Goal: Transaction & Acquisition: Obtain resource

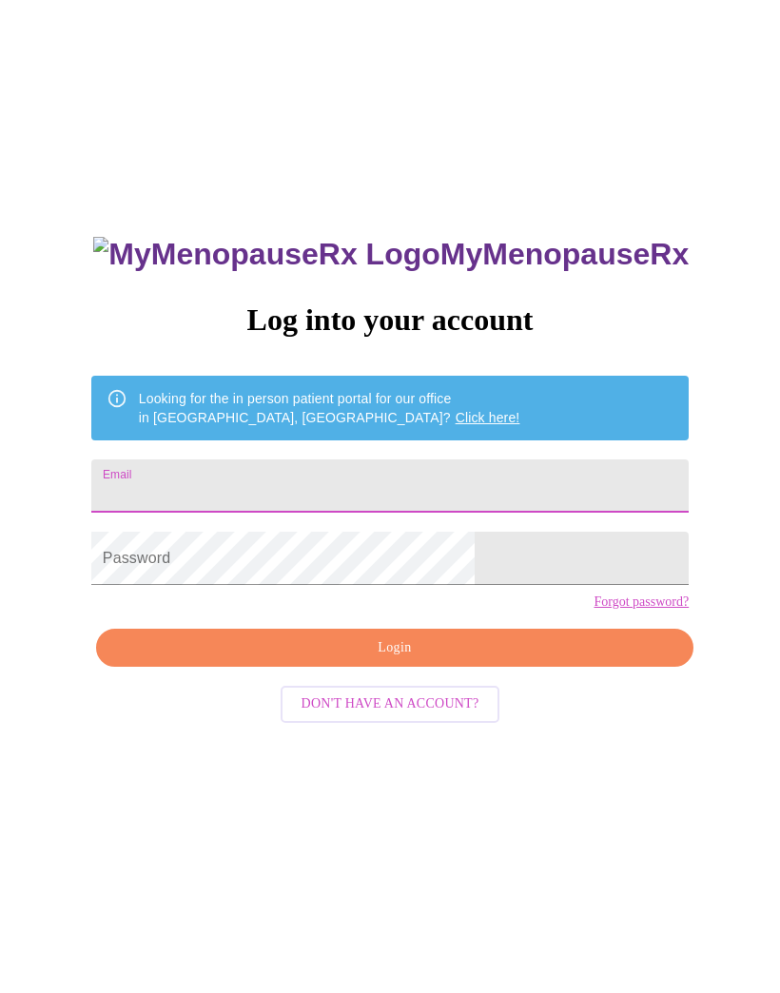
click at [772, 581] on div "MyMenopauseRx Log into your account Looking for the in person patient portal fo…" at bounding box center [390, 604] width 765 height 1192
click at [377, 489] on input "Email" at bounding box center [389, 485] width 597 height 53
click at [361, 513] on input "makinup" at bounding box center [389, 485] width 597 height 53
type input "[EMAIL_ADDRESS][DOMAIN_NAME]"
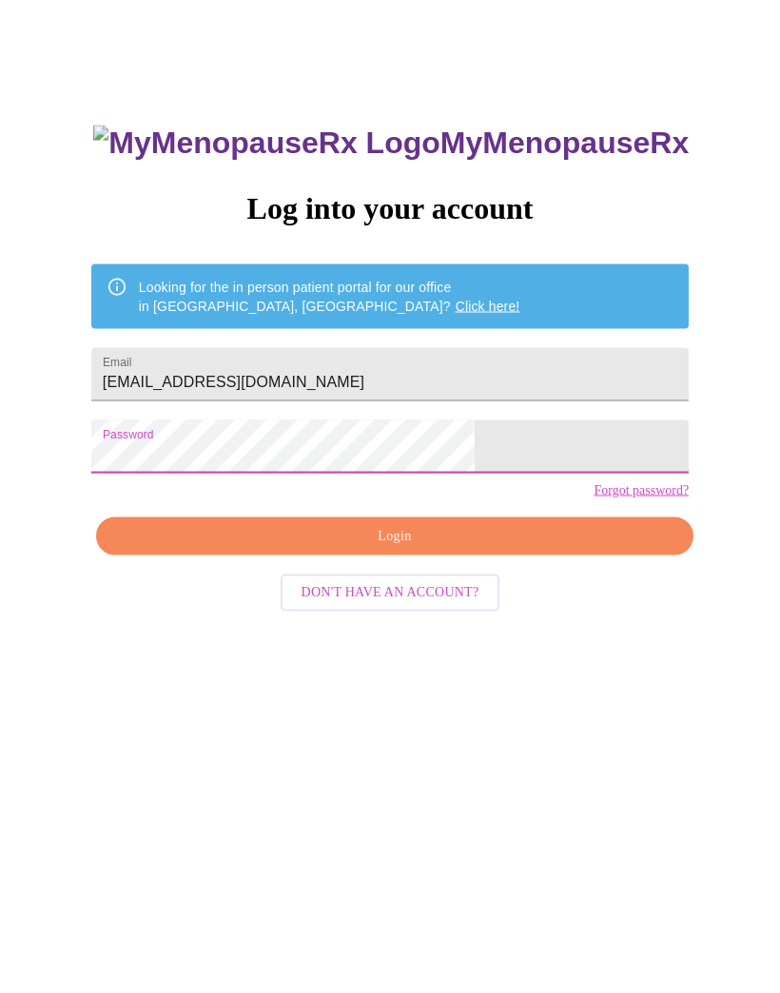
click at [429, 636] on span "Login" at bounding box center [395, 648] width 554 height 24
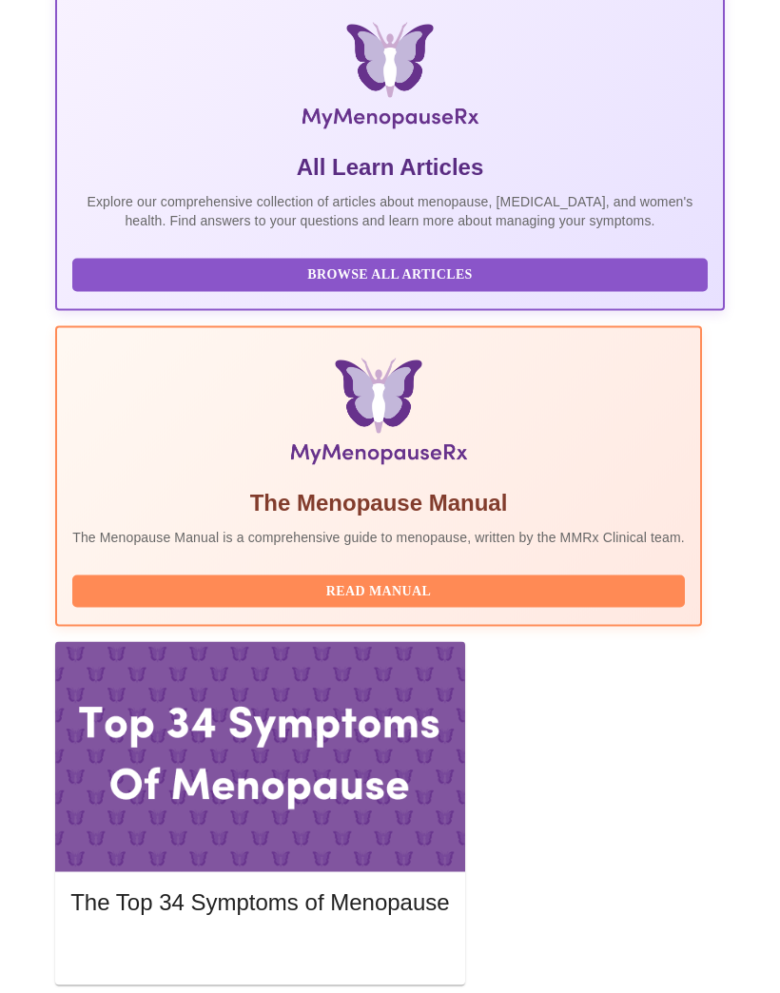
scroll to position [396, 0]
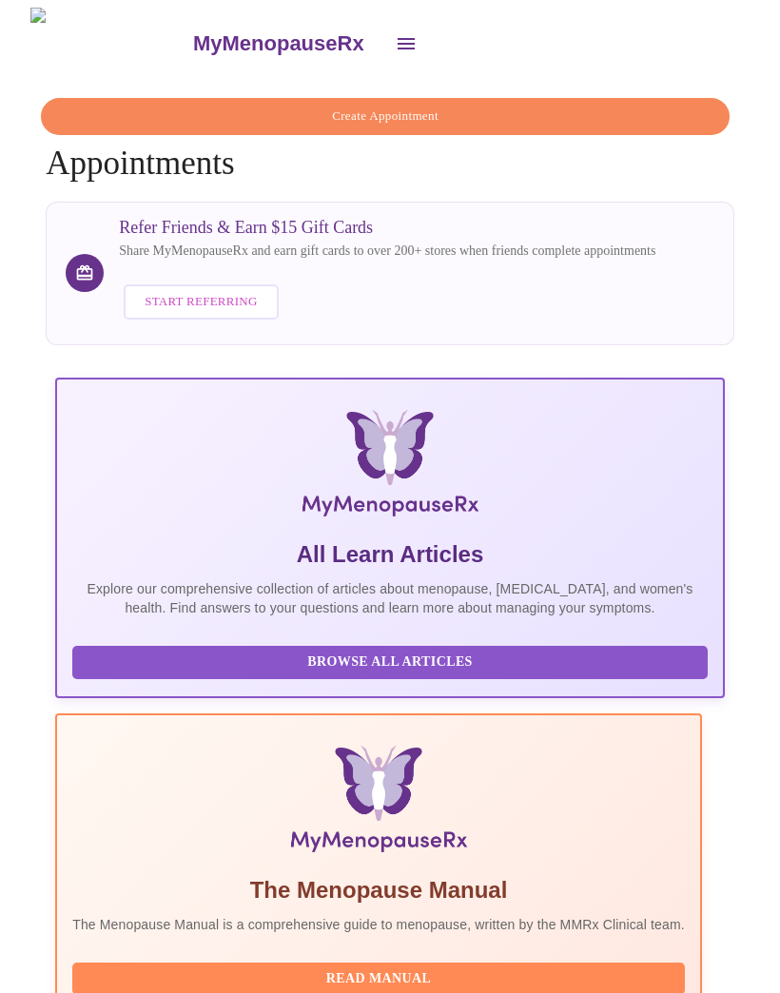
scroll to position [0, 0]
click at [490, 967] on span "Read Manual" at bounding box center [378, 979] width 575 height 24
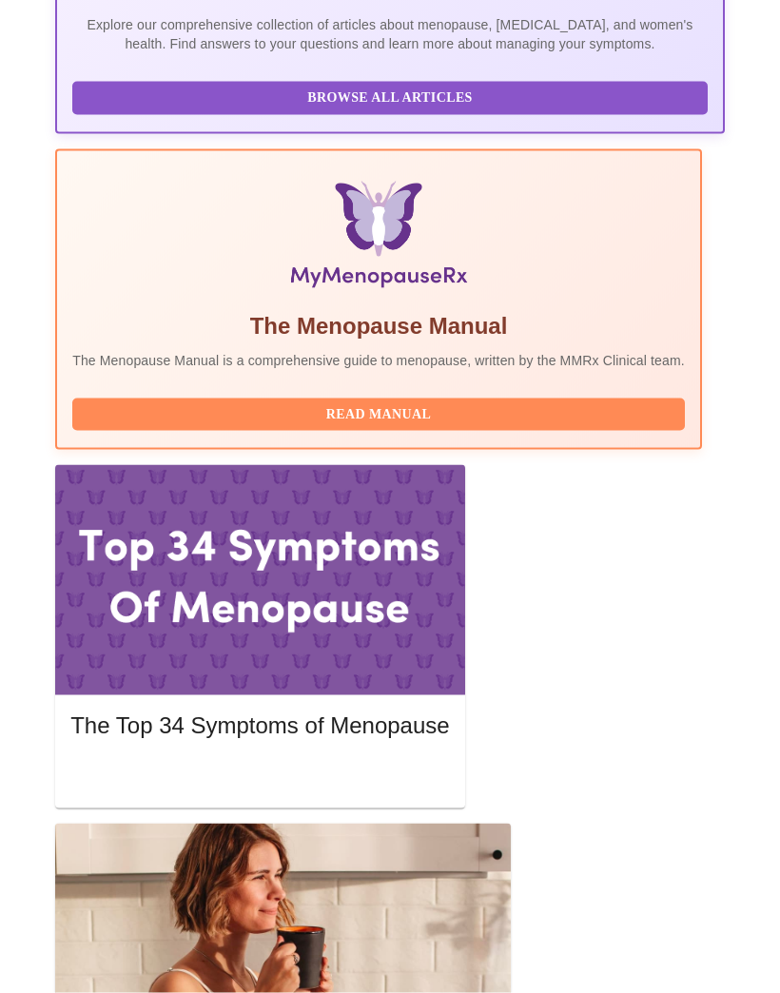
scroll to position [566, 0]
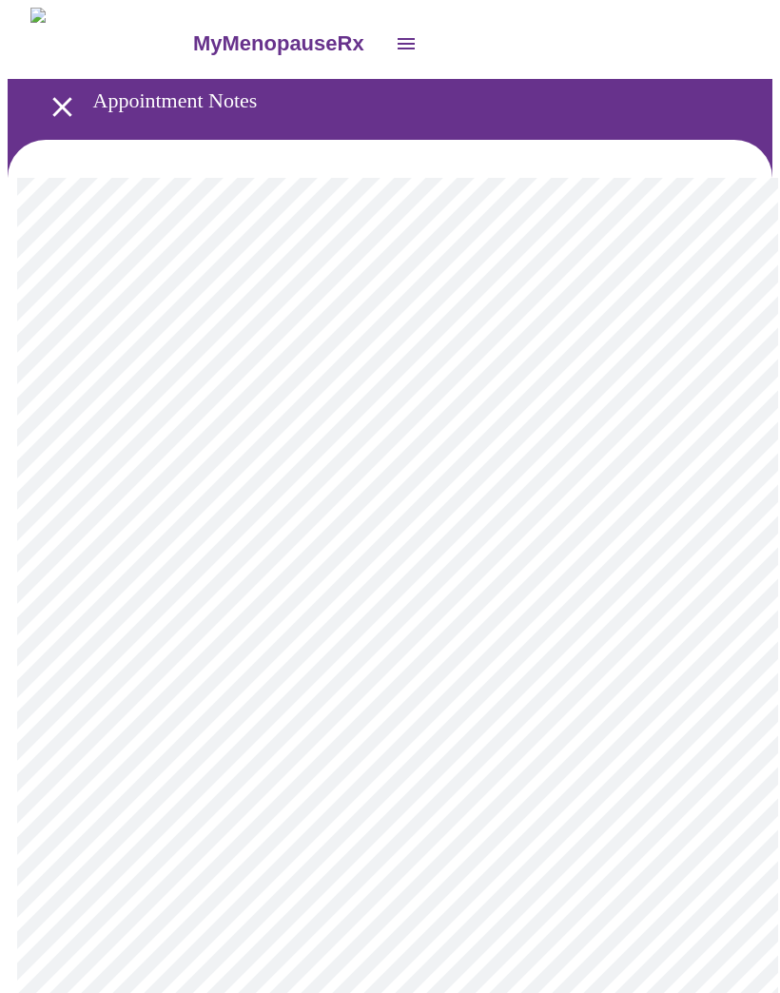
click at [190, 50] on link "MyMenopauseRx" at bounding box center [286, 43] width 192 height 67
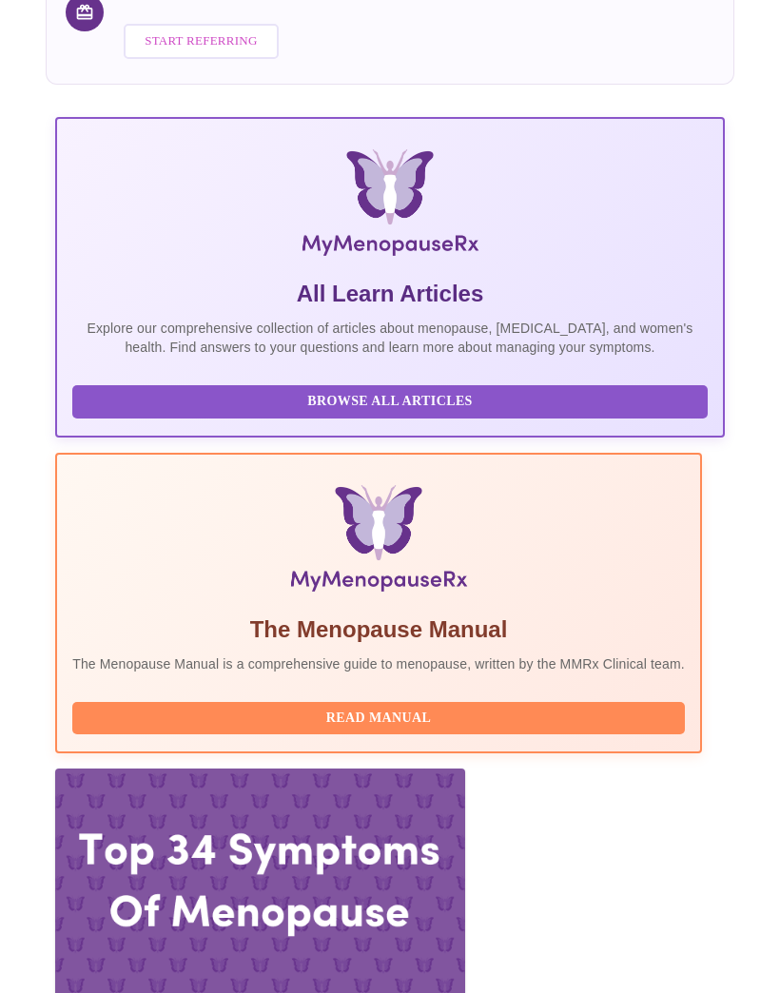
scroll to position [396, 0]
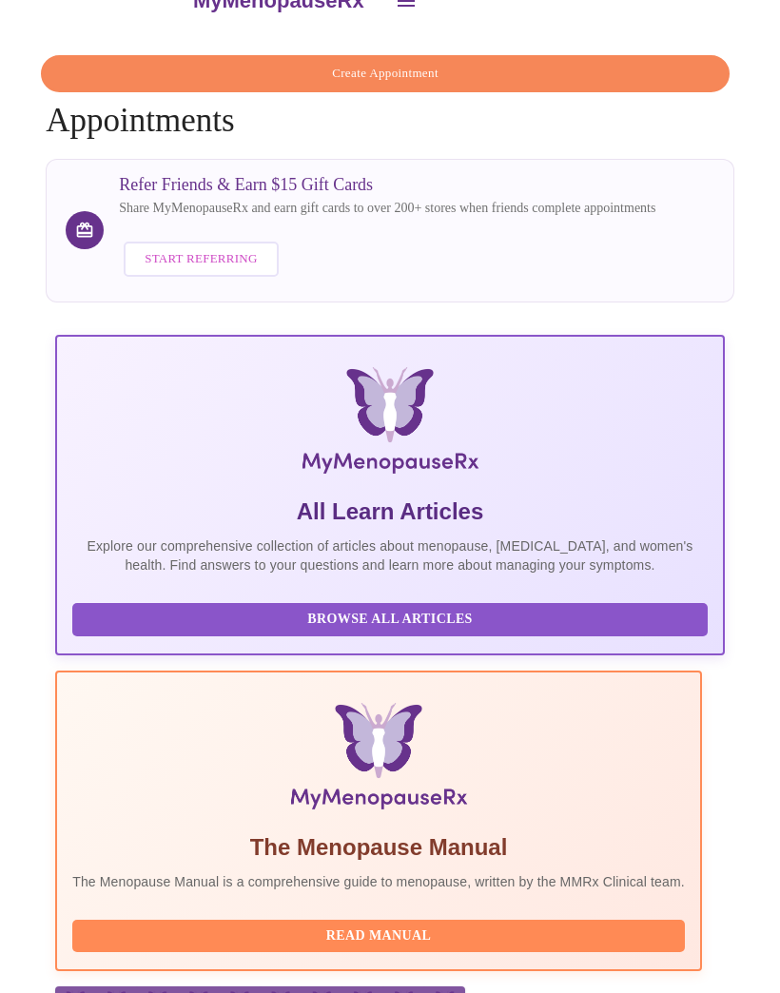
scroll to position [0, 0]
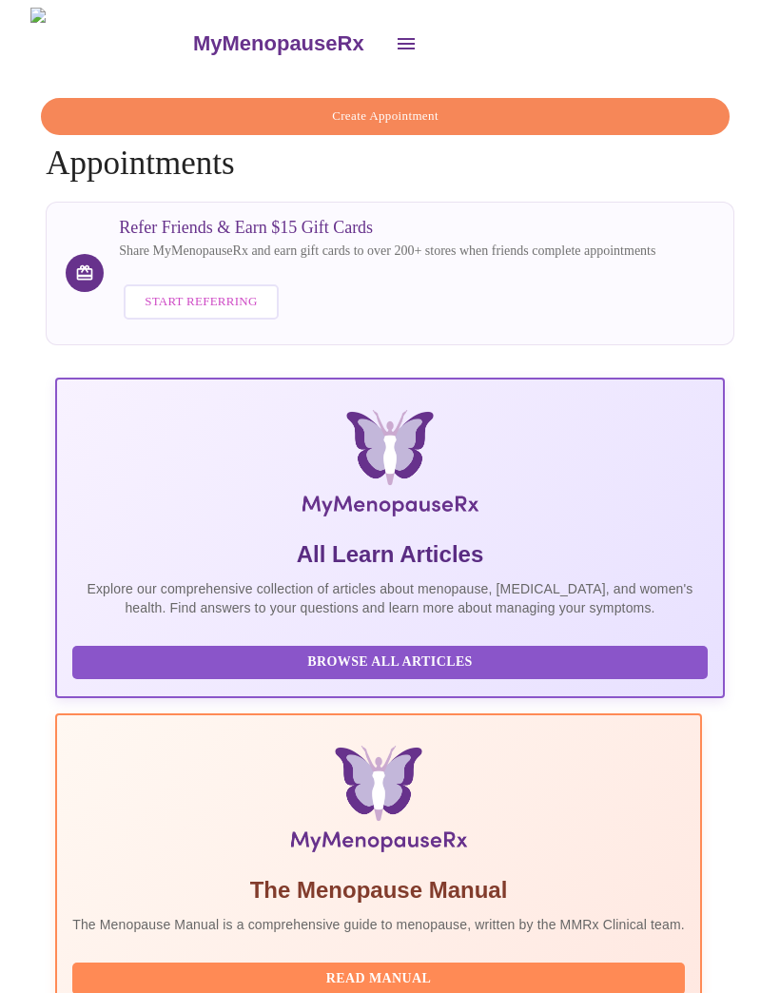
click at [383, 29] on button "open drawer" at bounding box center [406, 44] width 46 height 46
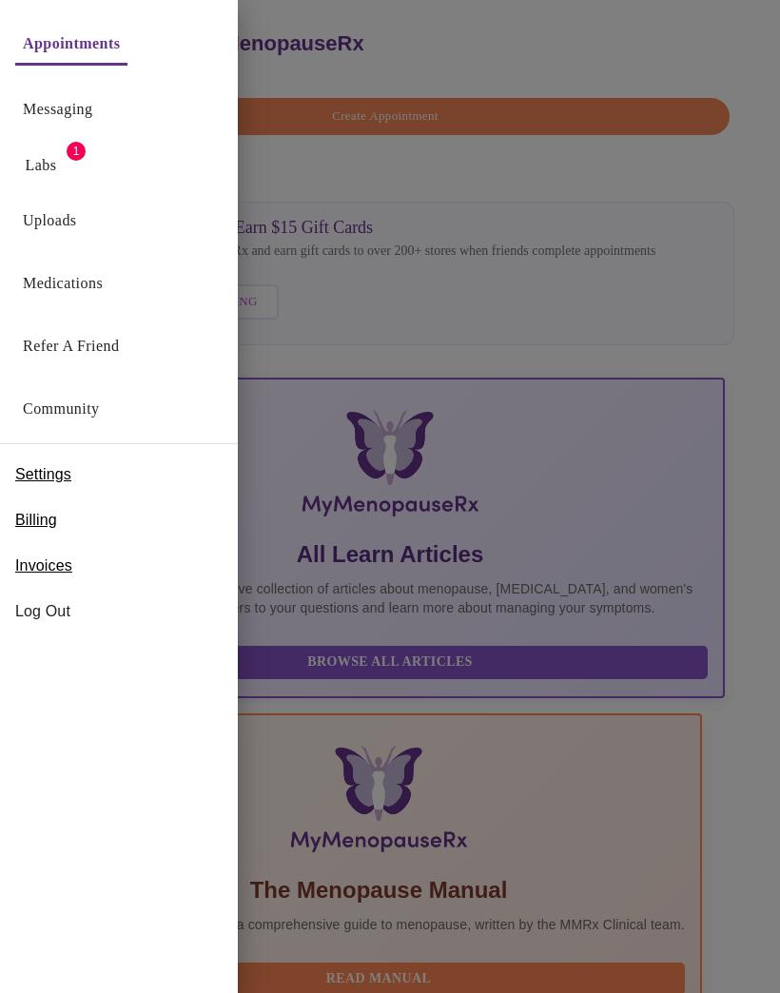
click at [50, 169] on link "Labs" at bounding box center [41, 165] width 31 height 27
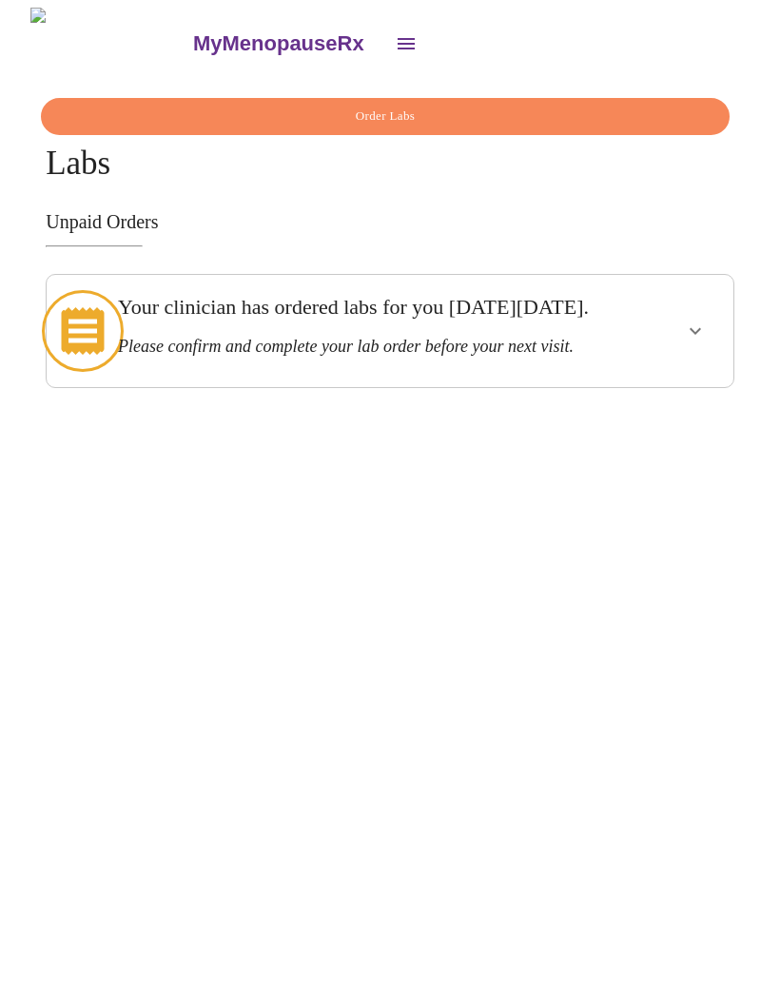
click at [700, 341] on icon "show more" at bounding box center [695, 331] width 23 height 23
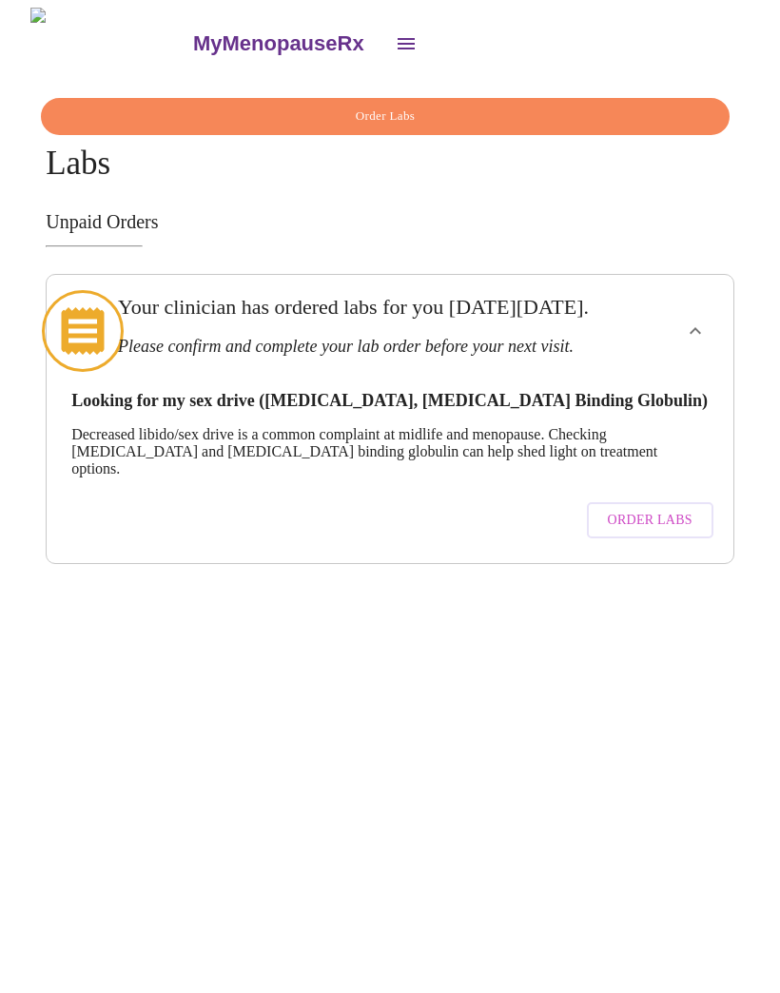
click at [669, 524] on span "Order Labs" at bounding box center [650, 521] width 85 height 24
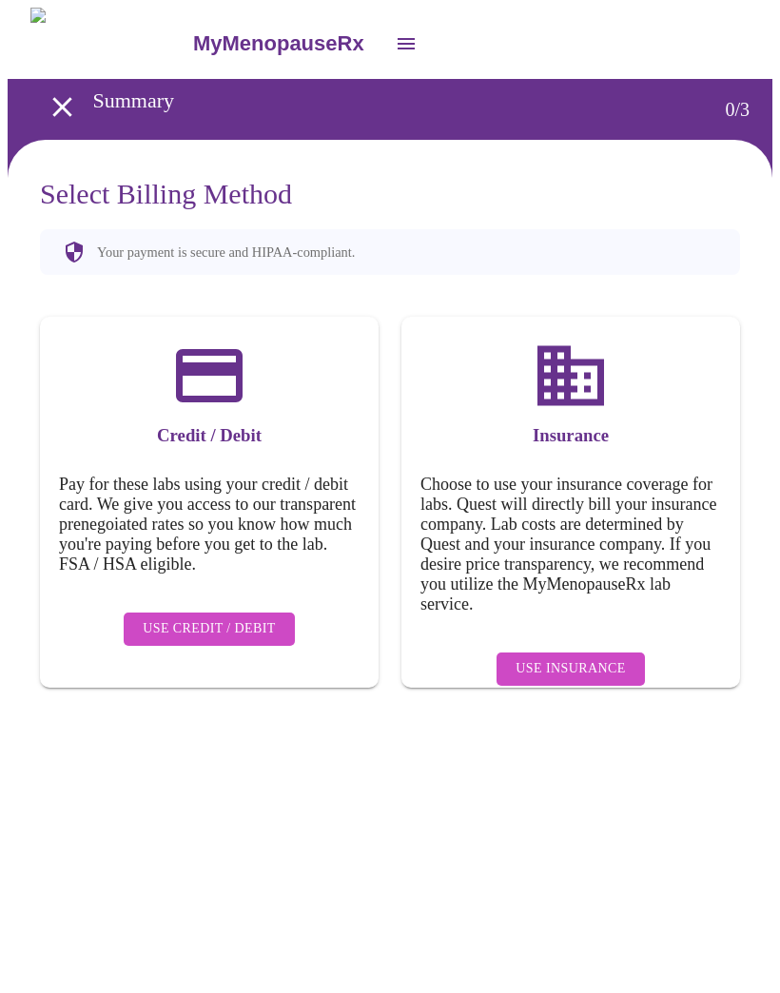
click at [580, 664] on span "Use Insurance" at bounding box center [570, 669] width 109 height 24
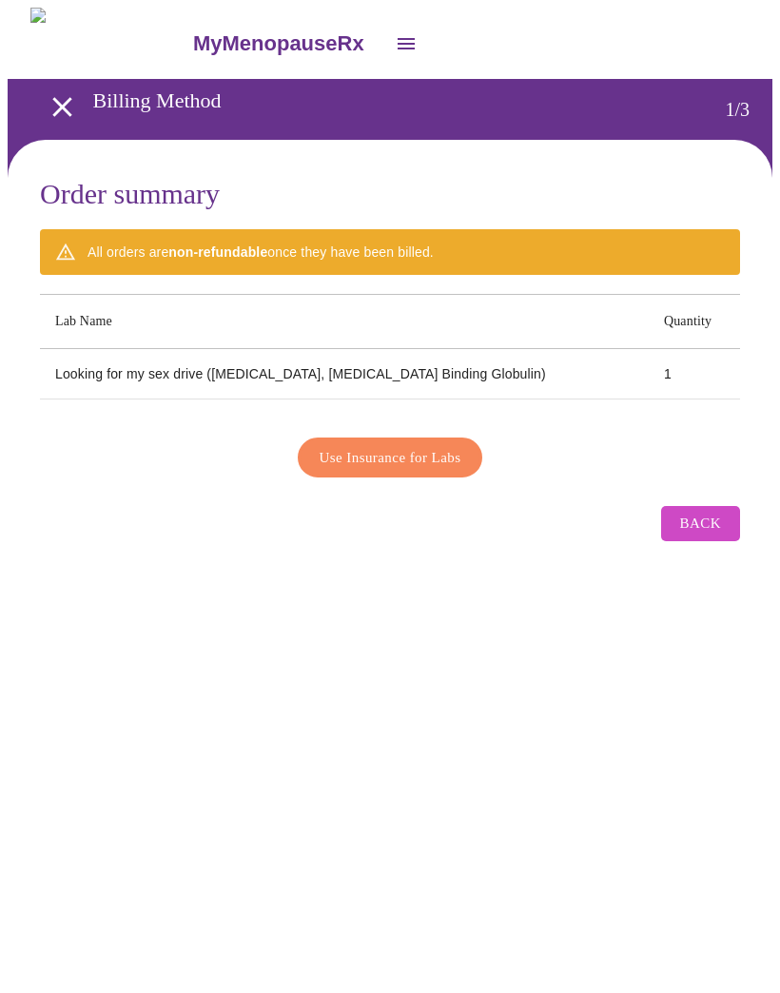
click at [403, 438] on button "Use Insurance for Labs" at bounding box center [390, 458] width 185 height 40
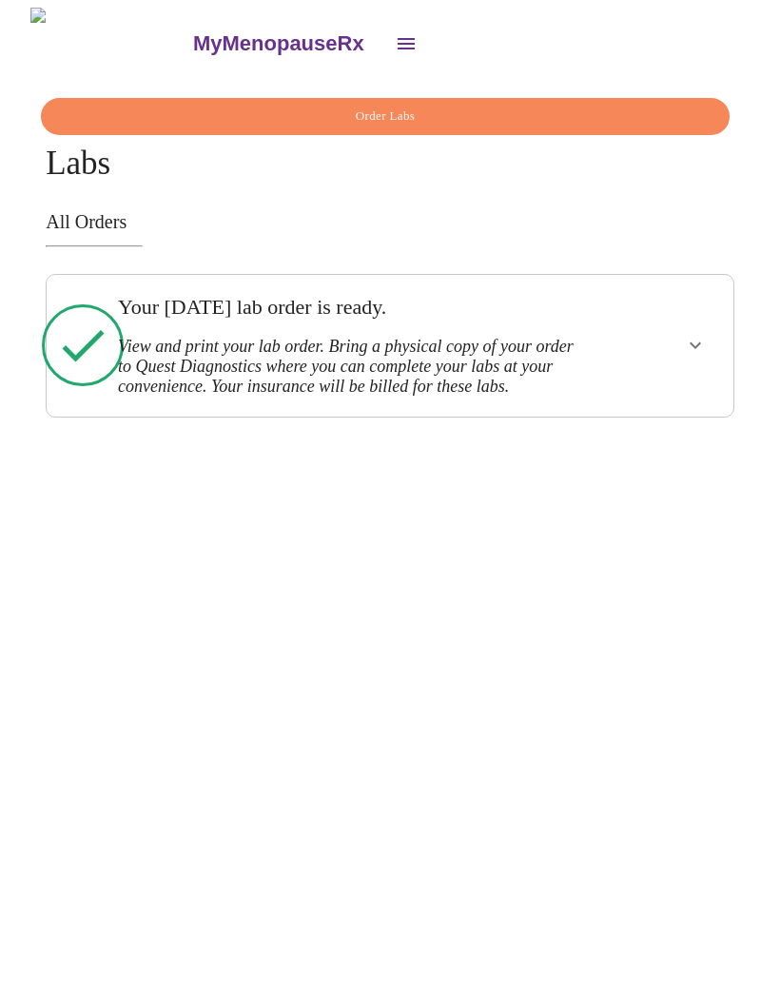
click at [704, 355] on icon "show more" at bounding box center [695, 345] width 23 height 23
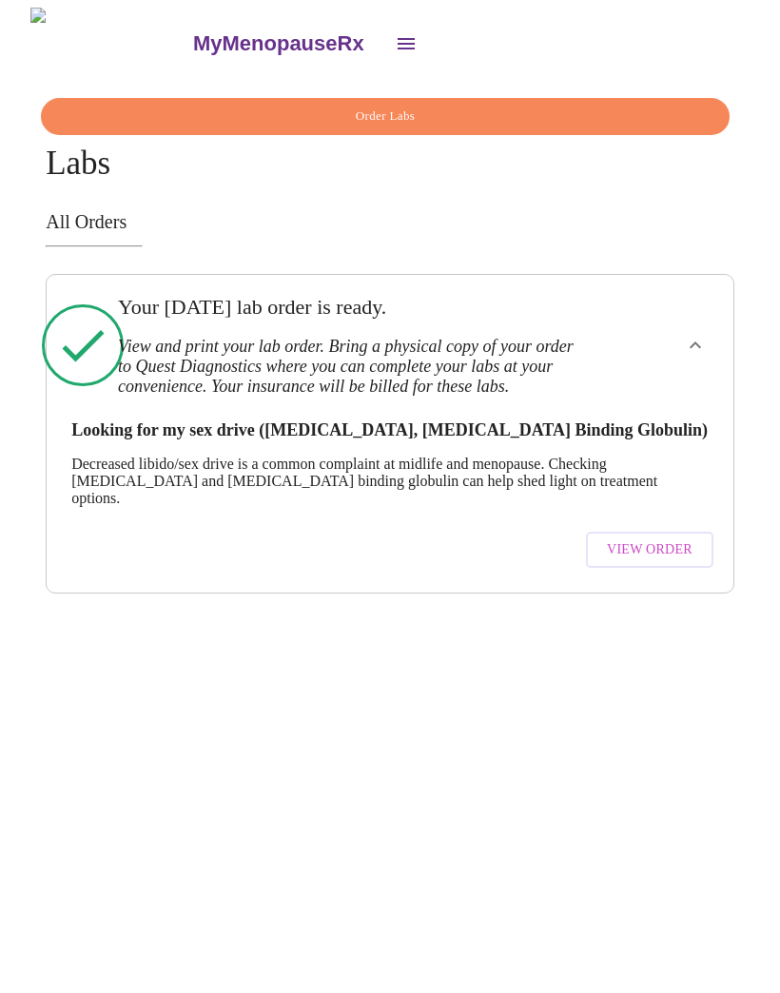
click at [701, 354] on icon "show more" at bounding box center [695, 345] width 23 height 23
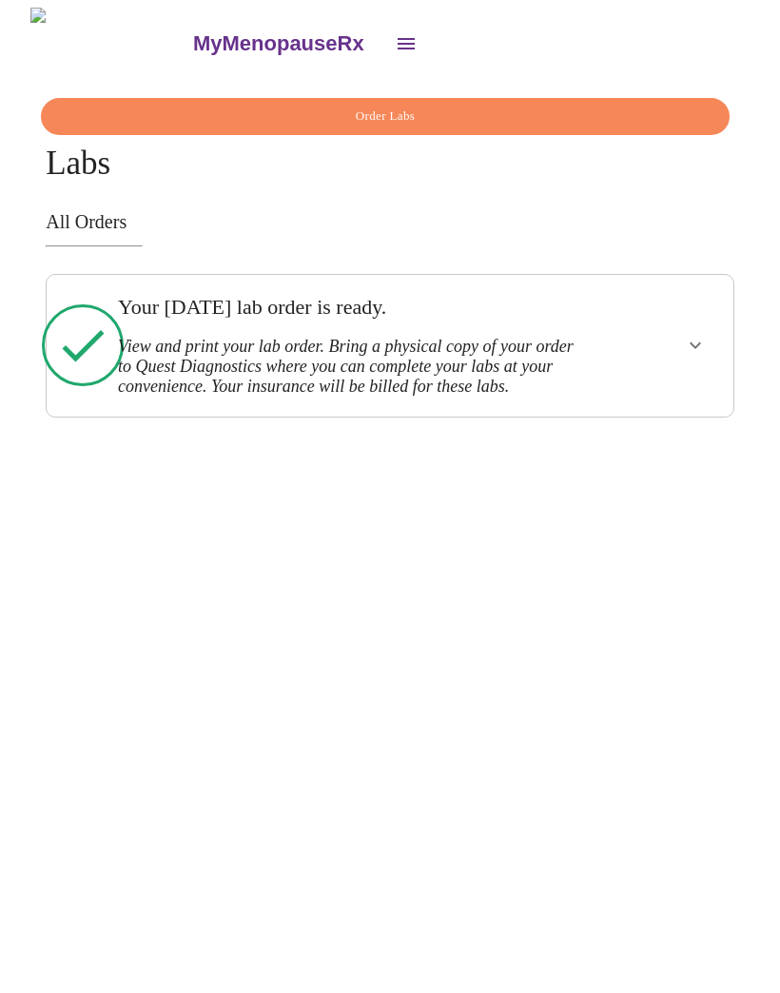
click at [707, 347] on icon "show more" at bounding box center [695, 345] width 23 height 23
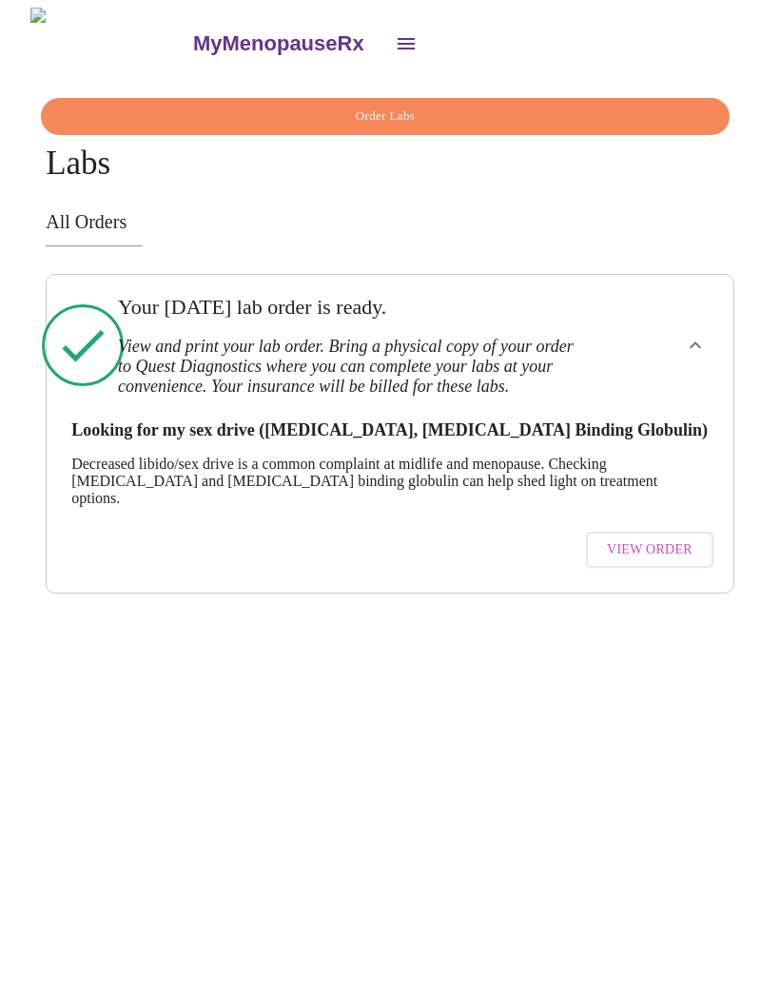
click at [673, 538] on span "View Order" at bounding box center [650, 550] width 86 height 24
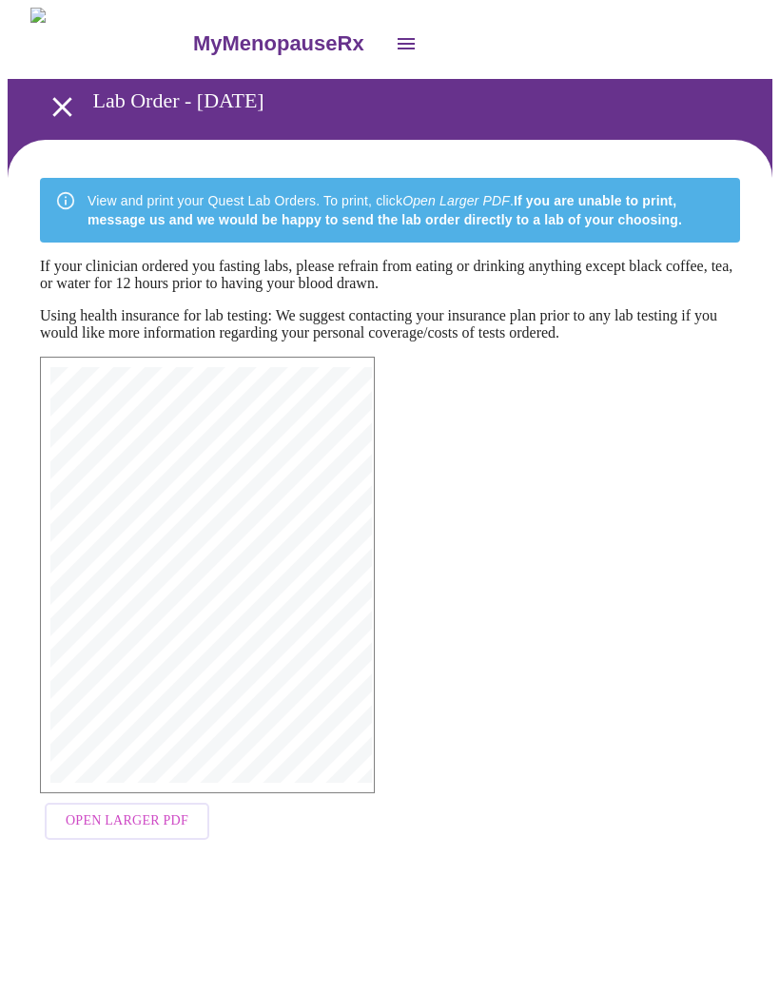
click at [153, 828] on span "Open Larger PDF" at bounding box center [127, 821] width 123 height 24
